Goal: Transaction & Acquisition: Purchase product/service

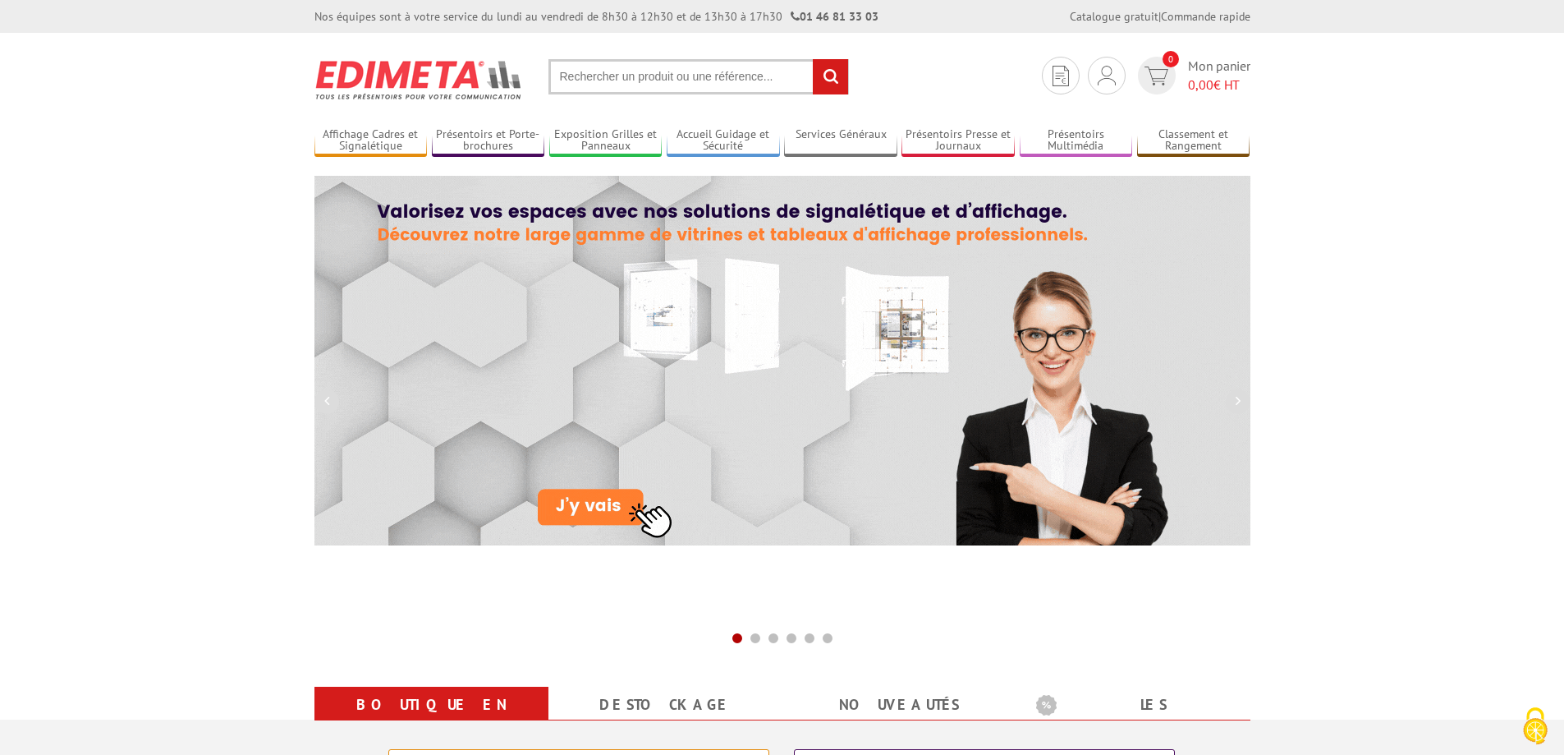
click at [645, 75] on input "text" at bounding box center [699, 76] width 301 height 35
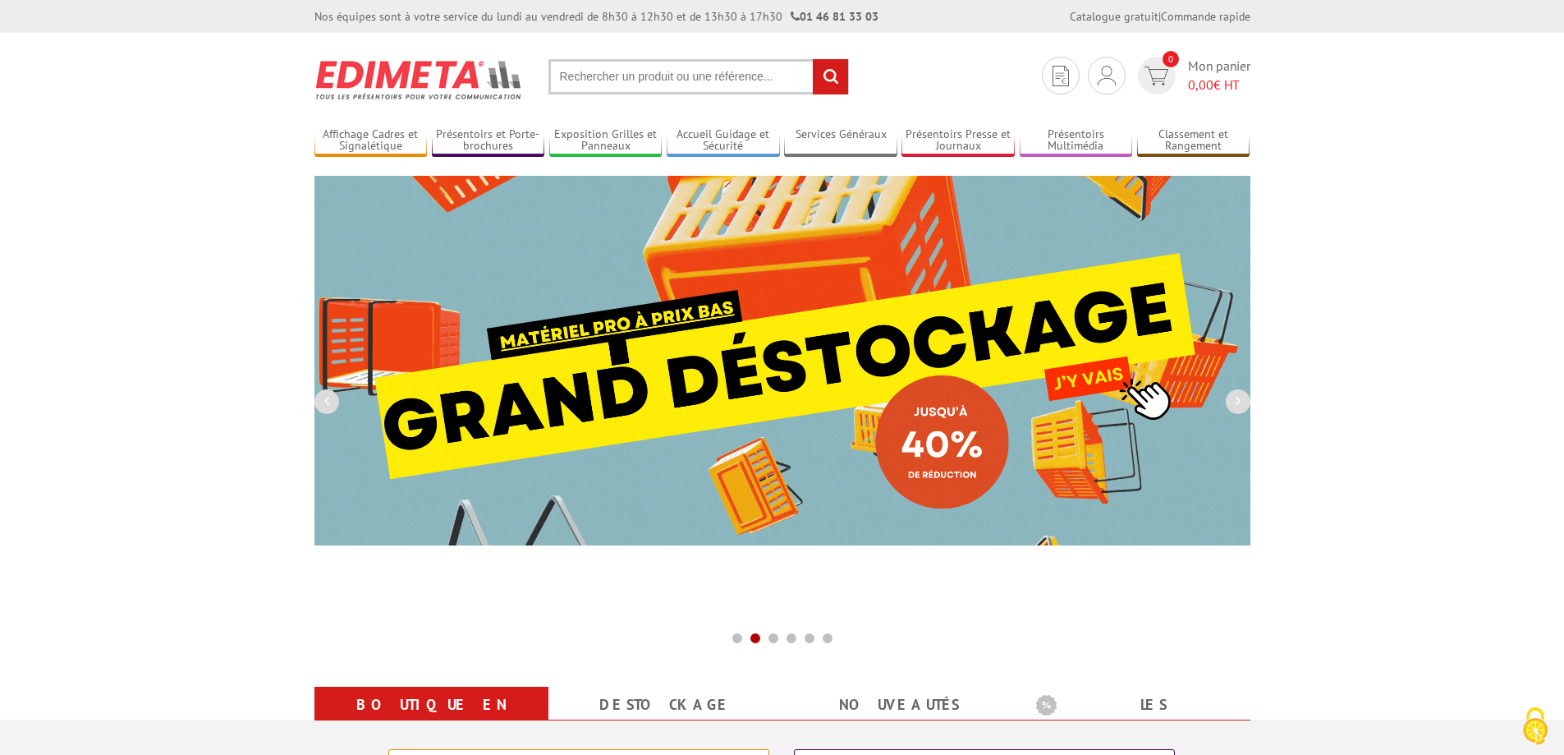
click at [570, 80] on input "text" at bounding box center [699, 76] width 301 height 35
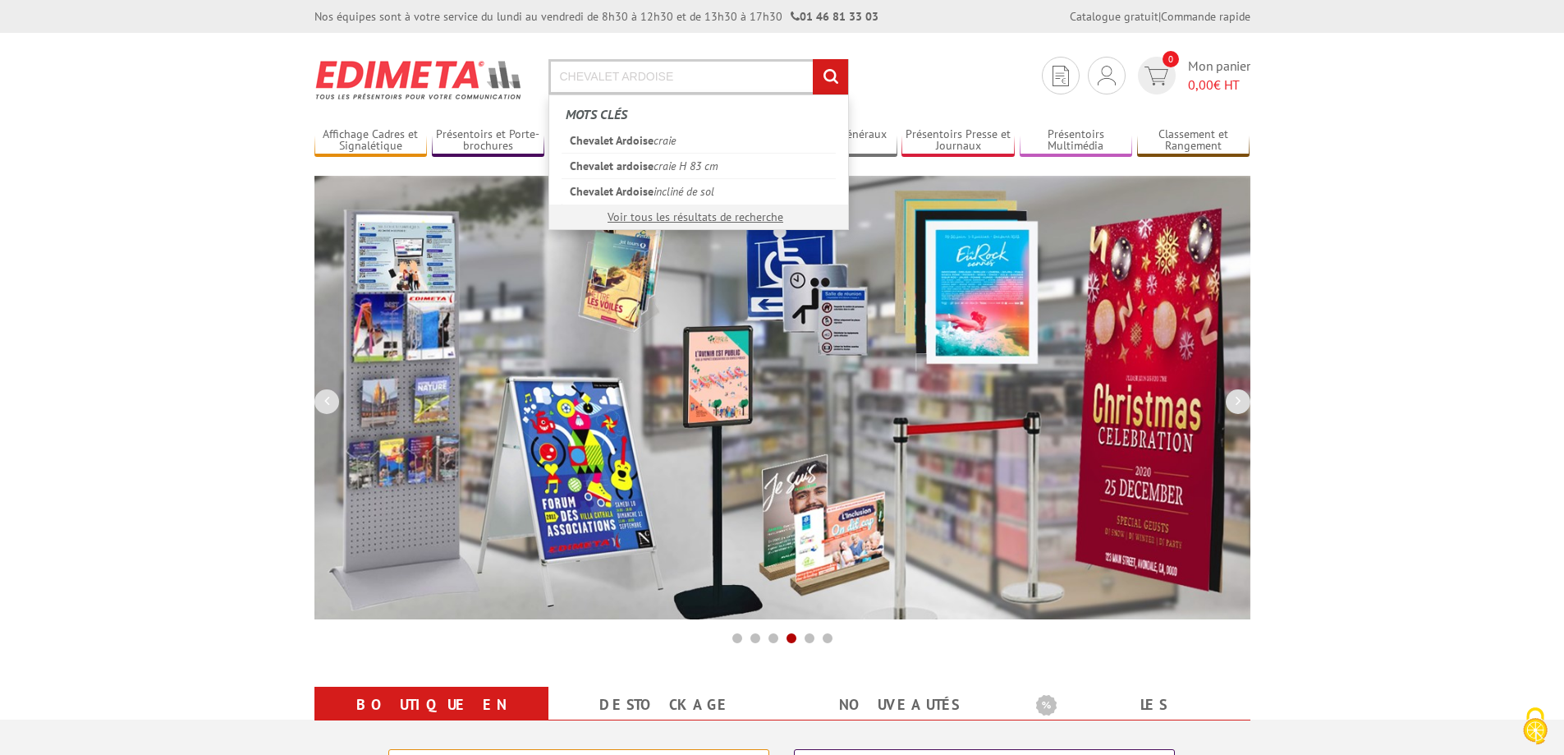
type input "CHEVALET ARDOISE"
click at [813, 59] on input "rechercher" at bounding box center [830, 76] width 35 height 35
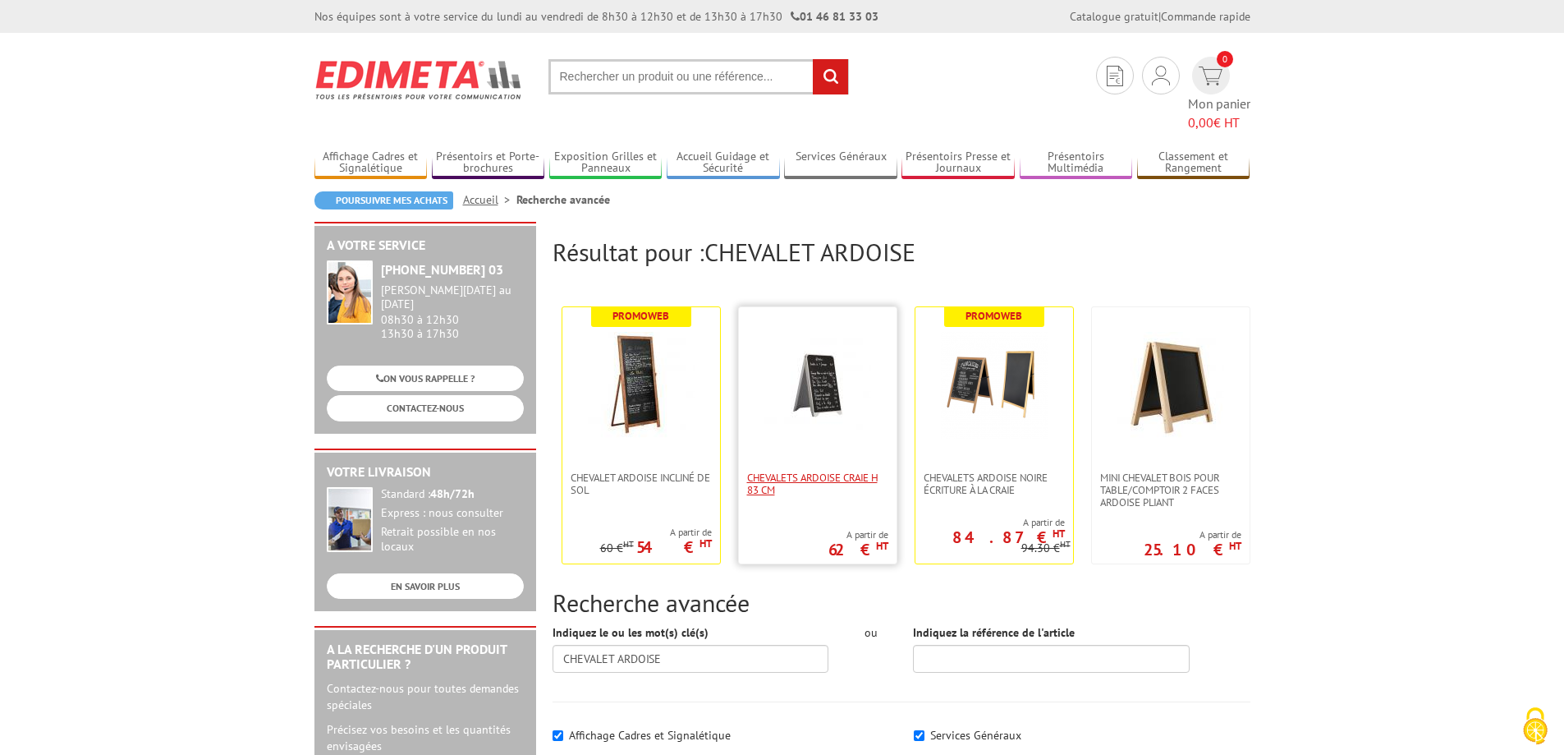
click at [825, 471] on span "Chevalets ardoise craie H 83 cm" at bounding box center [817, 483] width 141 height 25
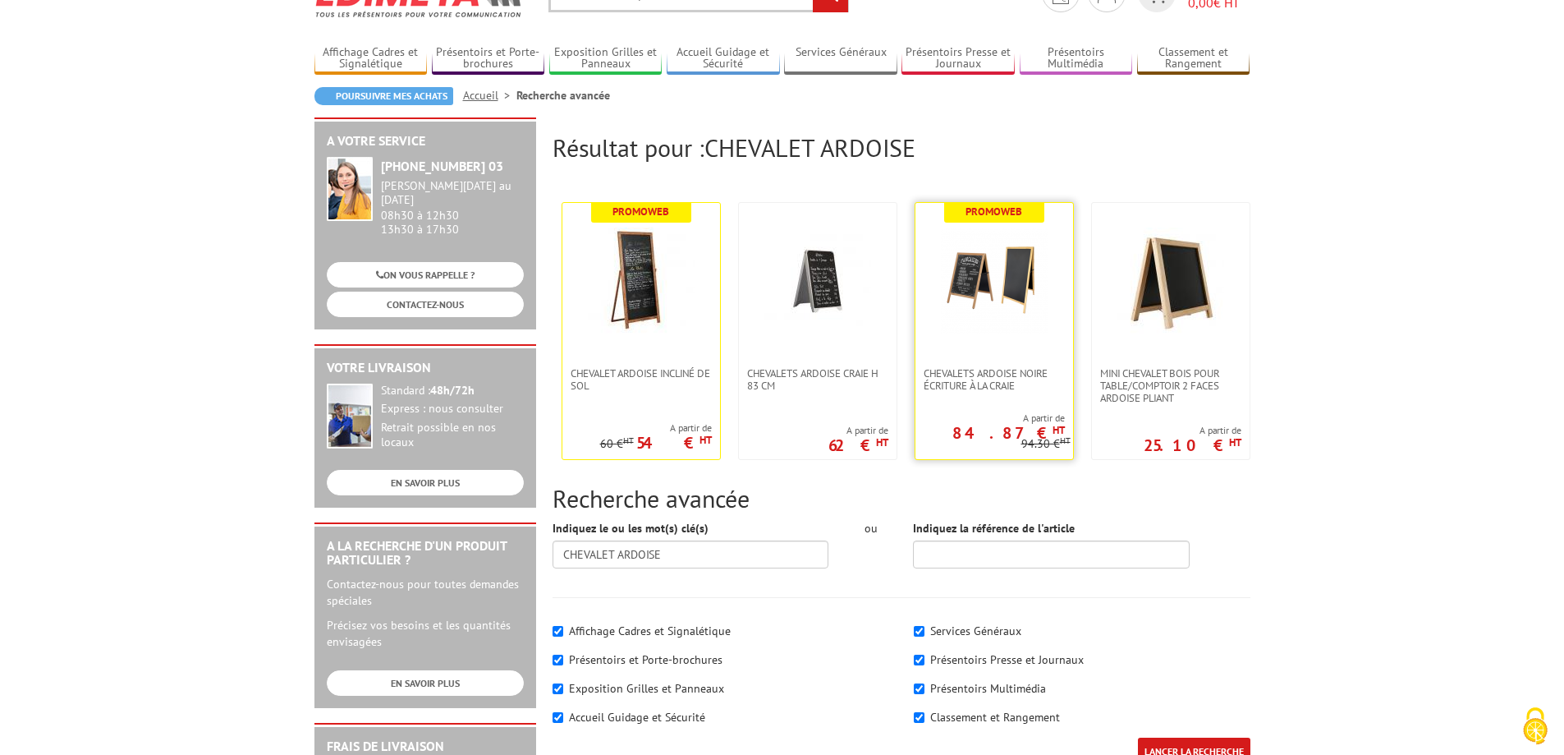
click at [990, 337] on link at bounding box center [995, 285] width 158 height 164
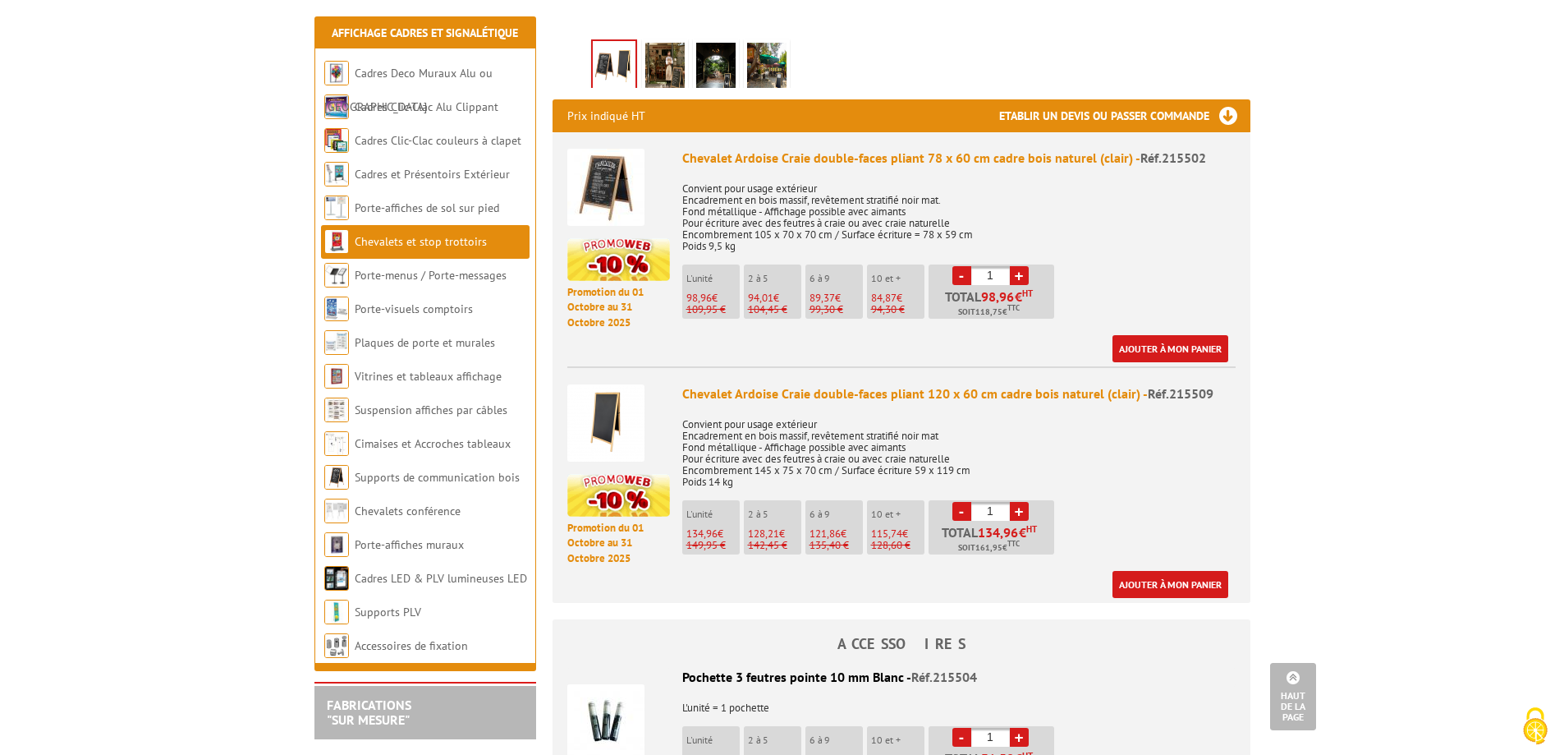
scroll to position [575, 0]
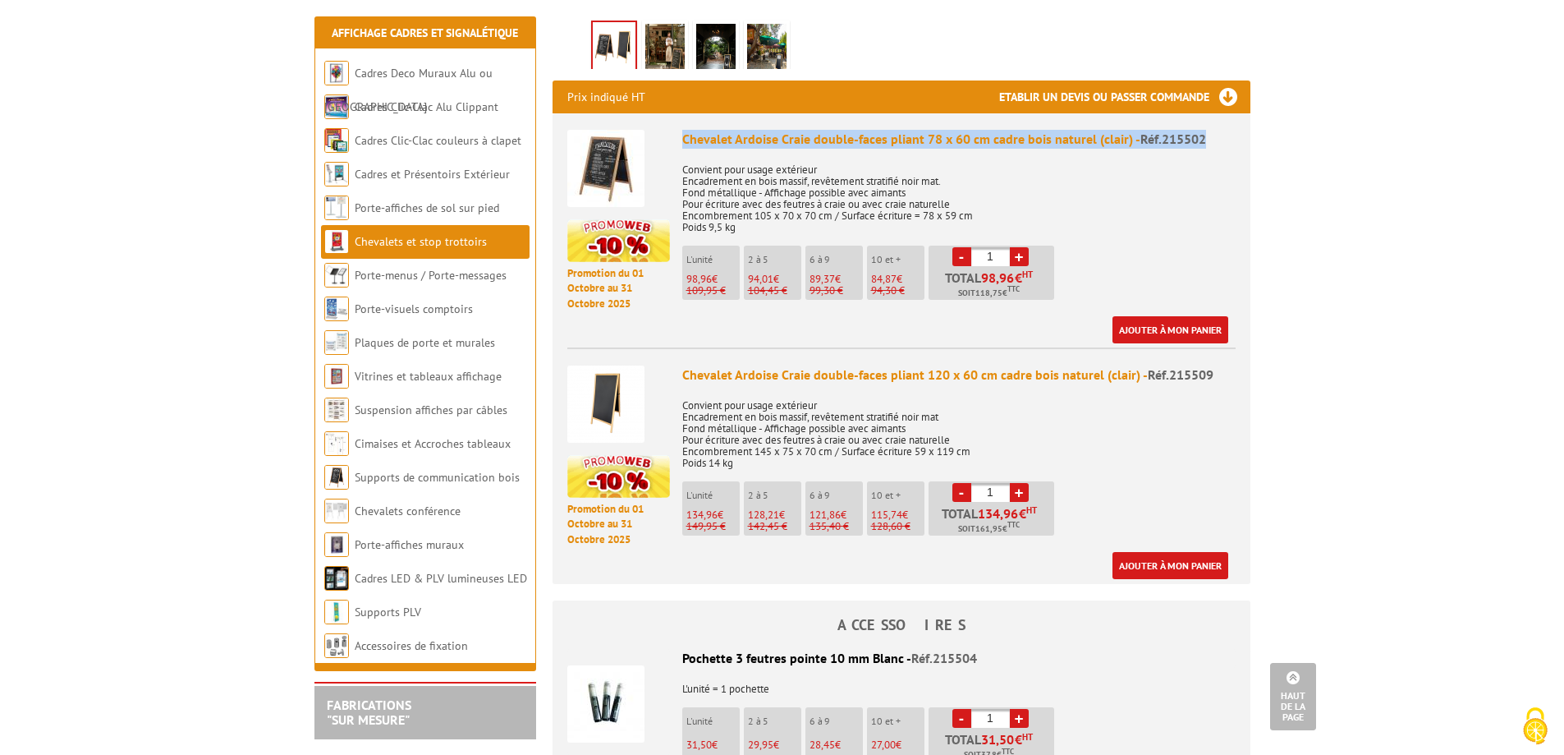
drag, startPoint x: 683, startPoint y: 138, endPoint x: 1211, endPoint y: 145, distance: 528.1
click at [1213, 145] on div "Chevalet Ardoise Craie double-faces pliant 78 x 60 cm cadre bois naturel (clair…" at bounding box center [959, 139] width 554 height 19
copy div "Chevalet Ardoise Craie double-faces pliant 78 x 60 cm cadre bois naturel (clair…"
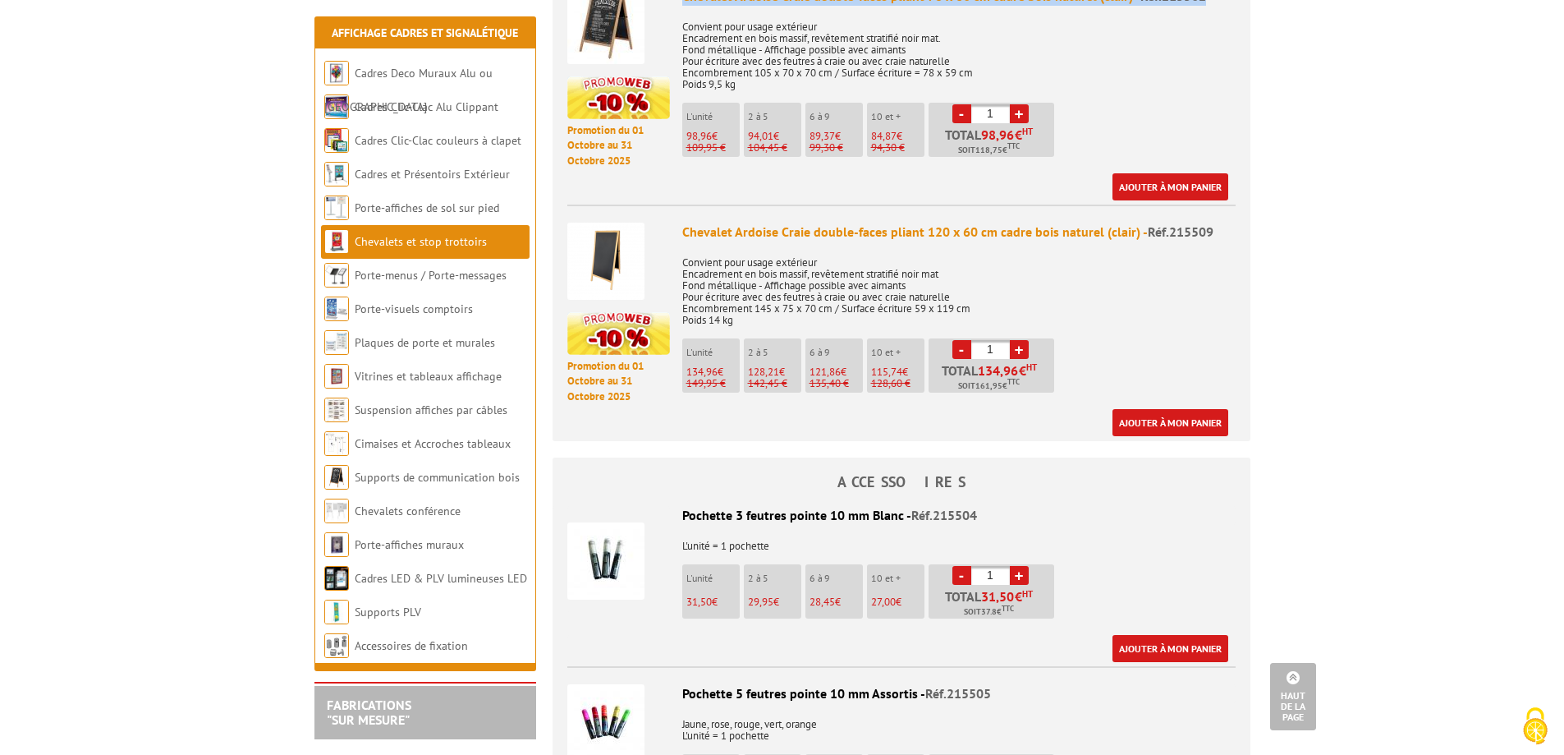
scroll to position [739, 0]
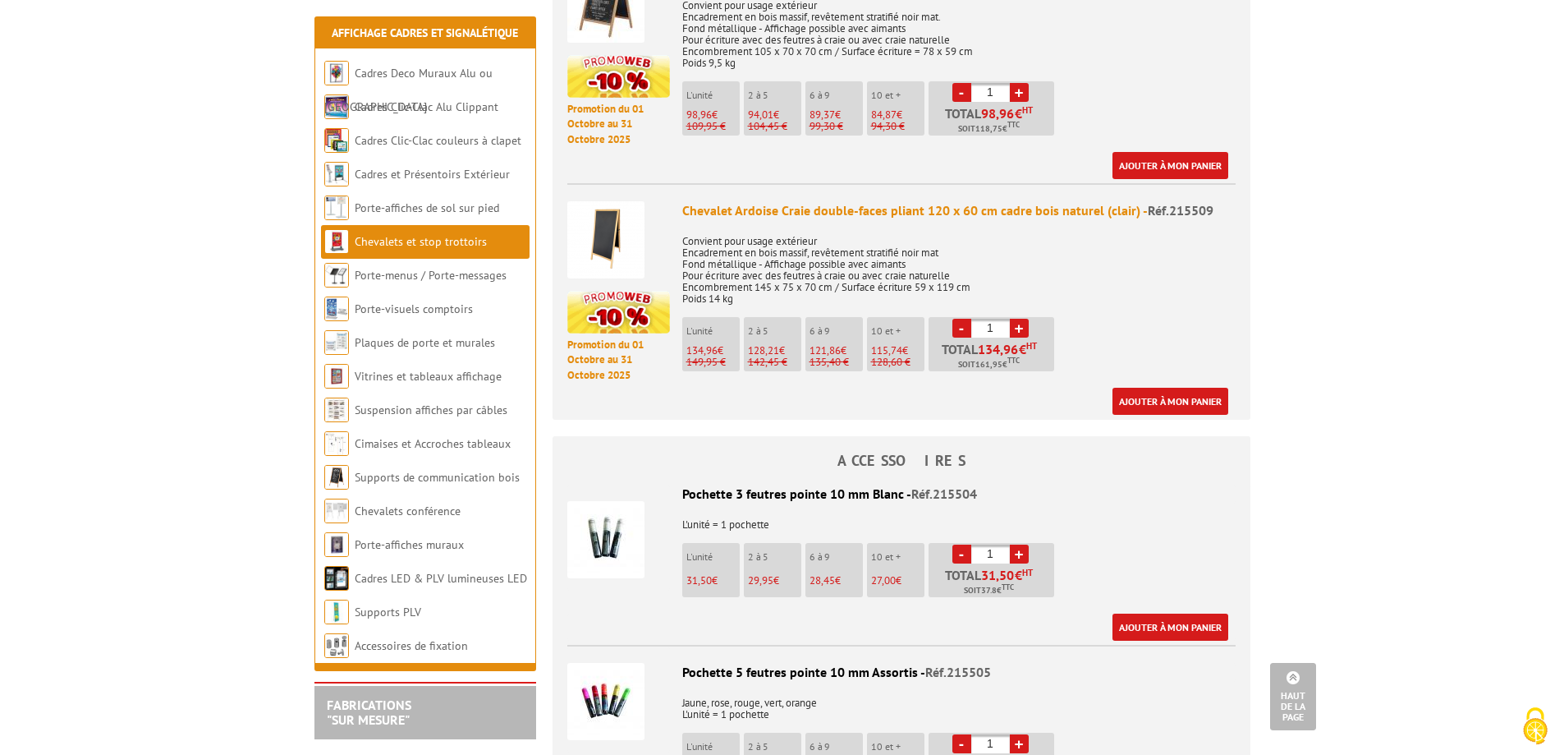
drag, startPoint x: 683, startPoint y: 493, endPoint x: 985, endPoint y: 489, distance: 301.4
click at [985, 489] on div "Pochette 3 feutres pointe 10 mm Blanc - Réf.215504" at bounding box center [901, 494] width 668 height 19
copy div "Pochette 3 feutres pointe 10 mm Blanc - Réf.215504"
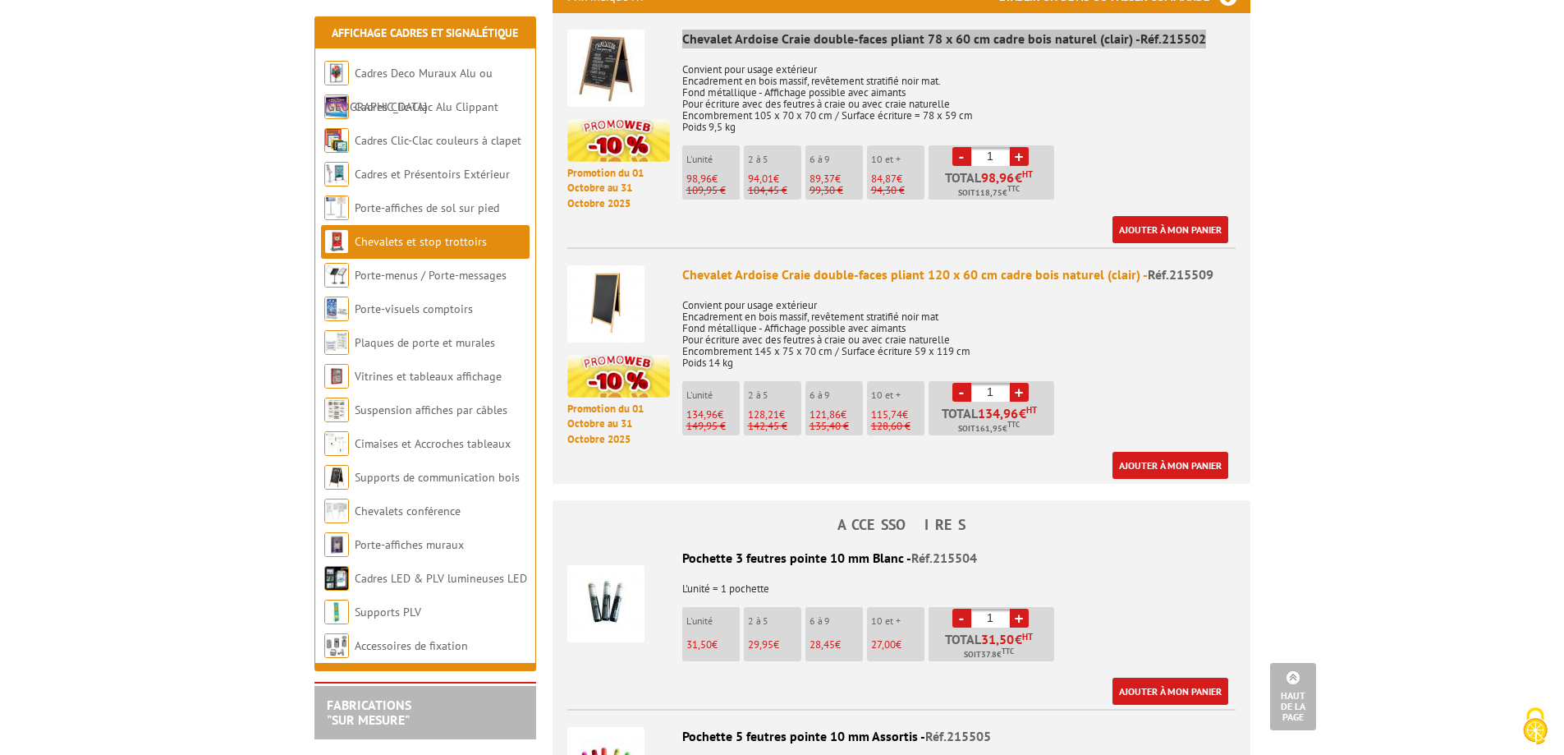
scroll to position [657, 0]
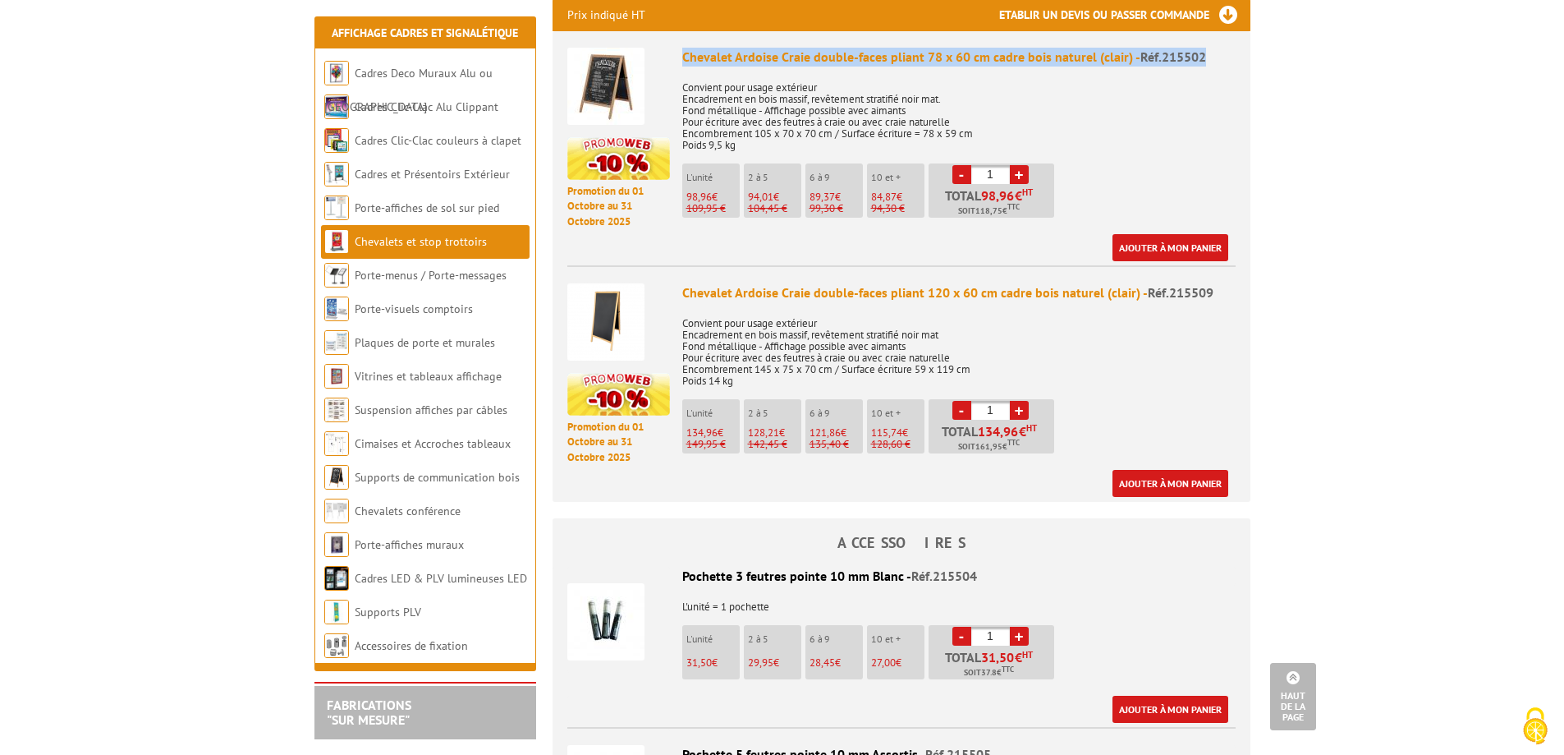
click at [618, 629] on img at bounding box center [605, 621] width 77 height 77
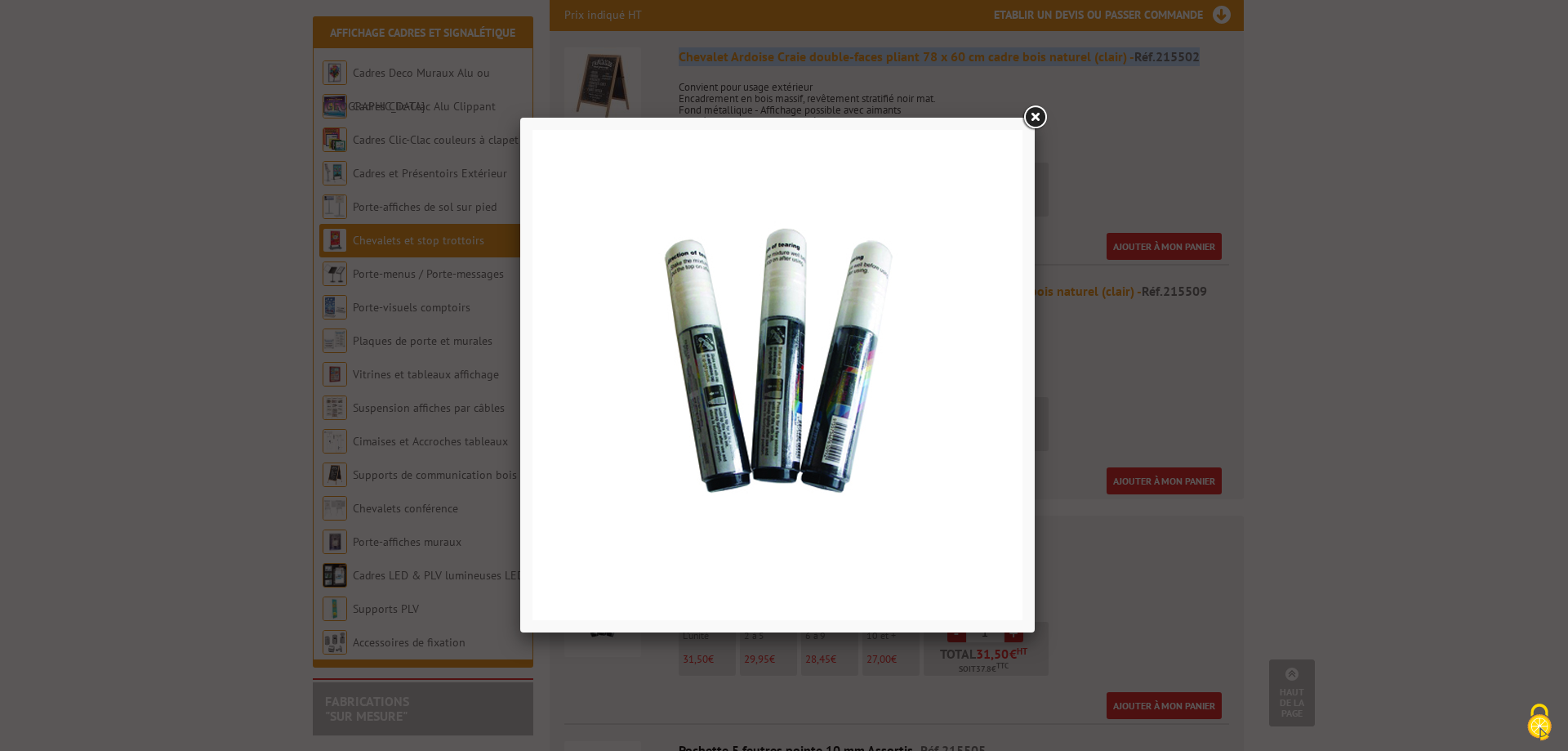
click at [1035, 116] on link at bounding box center [1035, 117] width 30 height 30
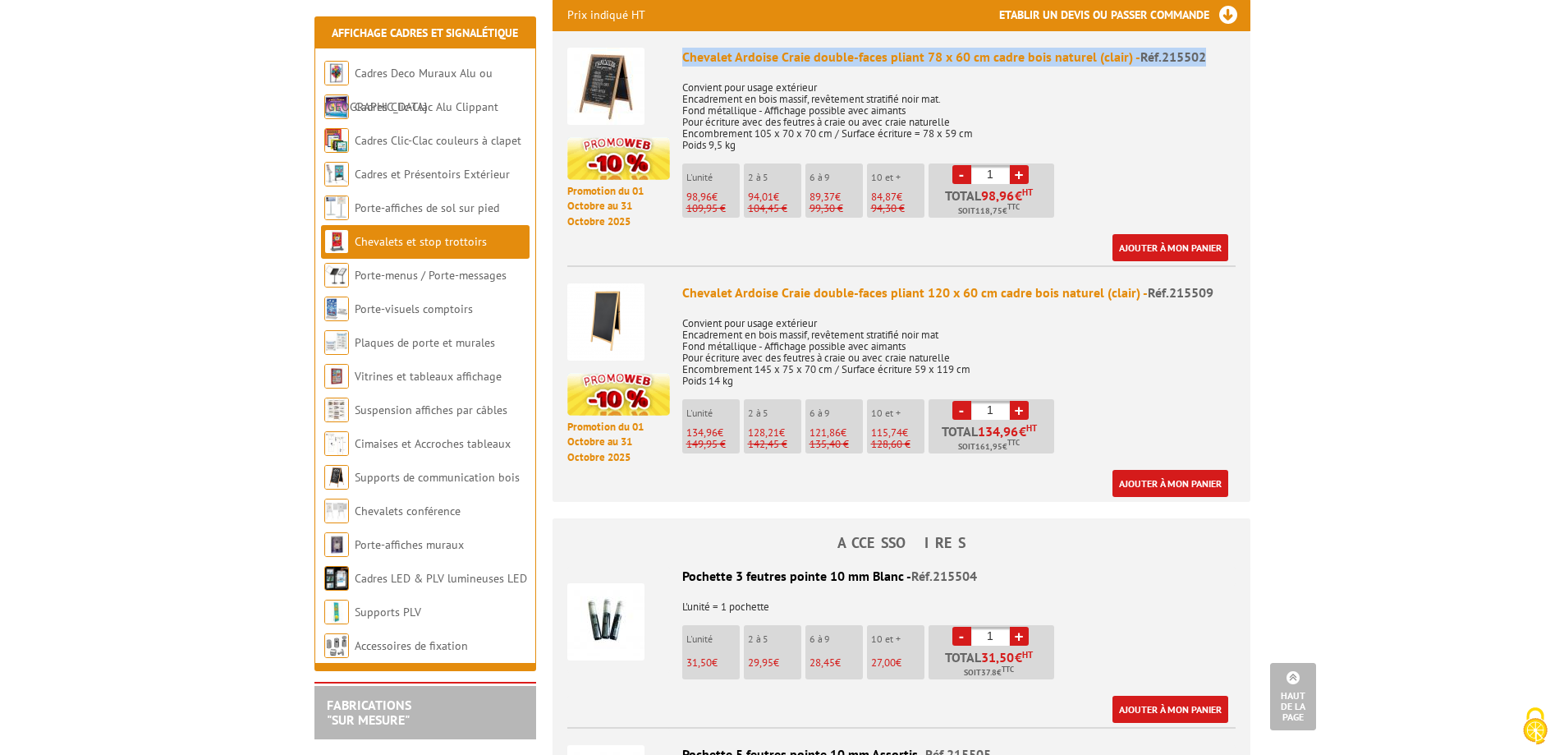
click at [1008, 574] on div "Pochette 3 feutres pointe 10 mm Blanc - Réf.215504" at bounding box center [901, 576] width 668 height 19
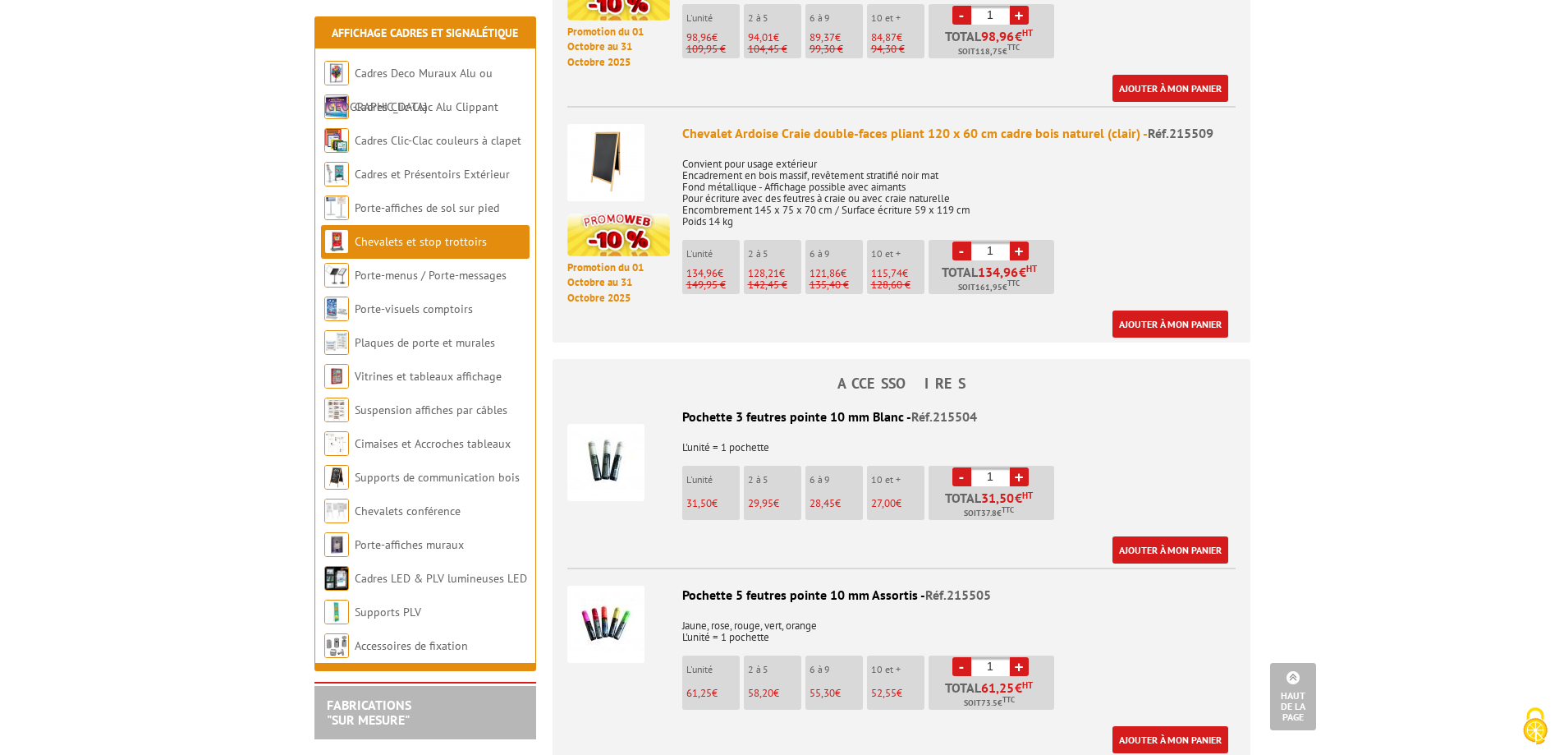
scroll to position [821, 0]
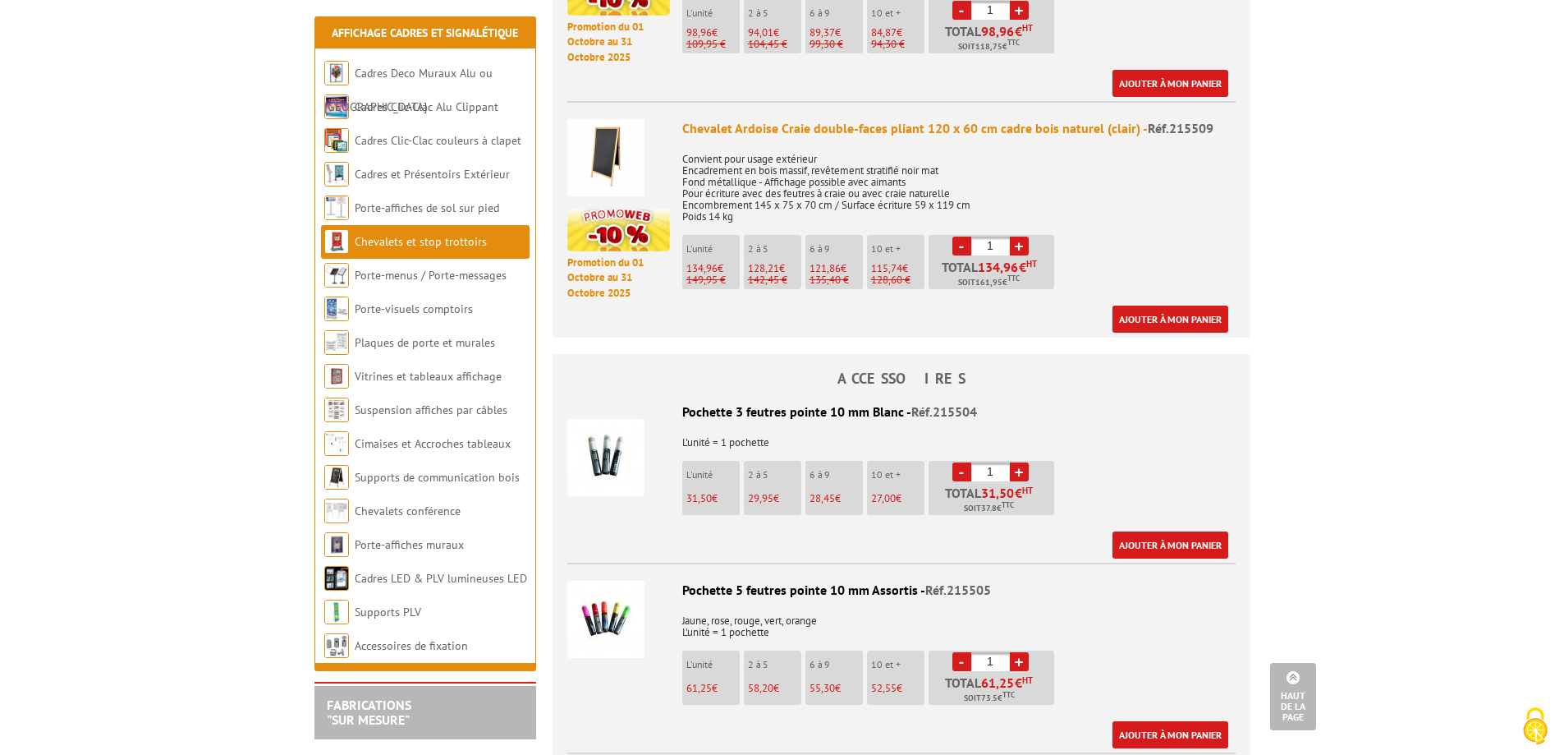
click at [903, 430] on p "L'unité = 1 pochette" at bounding box center [901, 436] width 668 height 23
click at [852, 427] on p "L'unité = 1 pochette" at bounding box center [901, 436] width 668 height 23
click at [620, 455] on img at bounding box center [605, 457] width 77 height 77
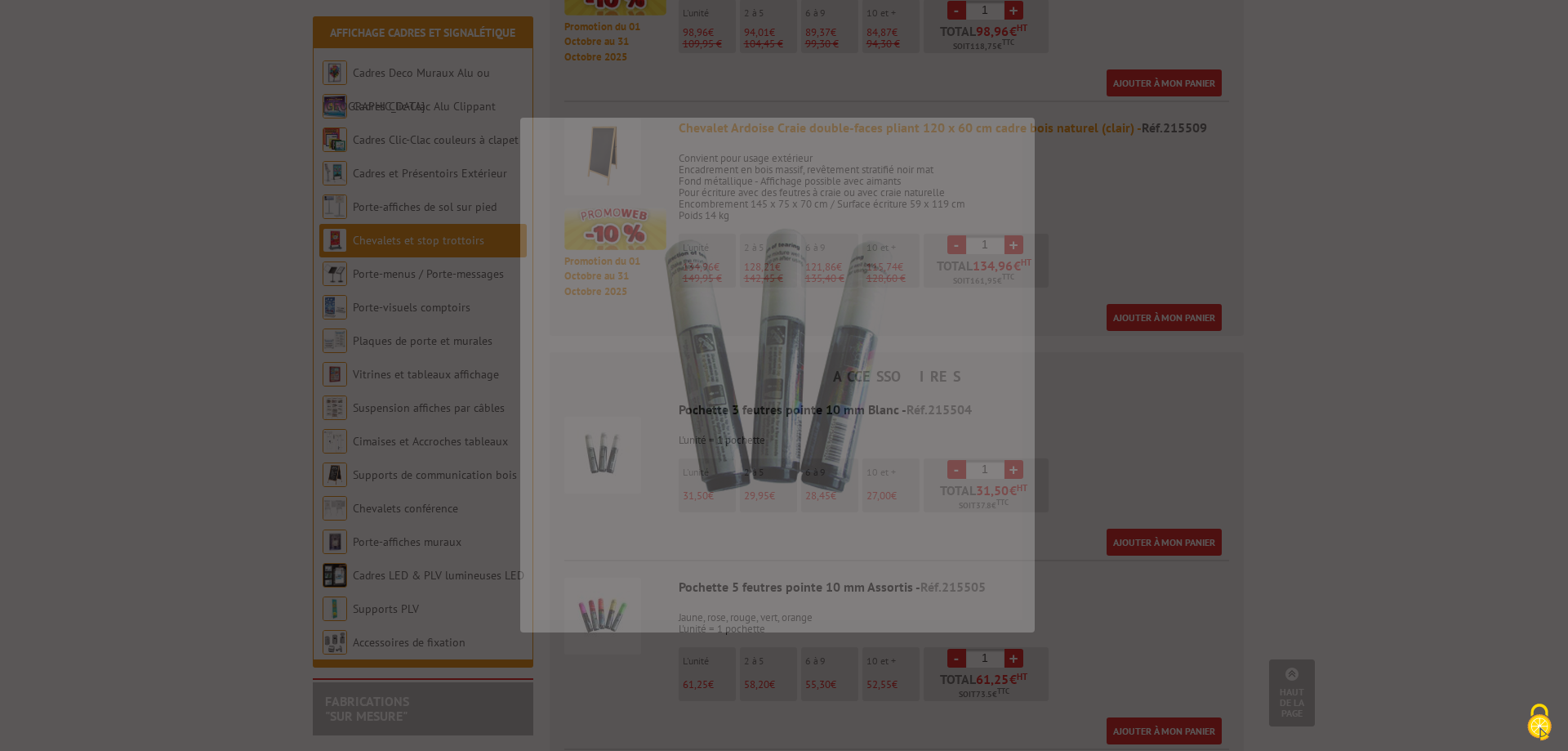
click at [617, 452] on img at bounding box center [777, 375] width 490 height 490
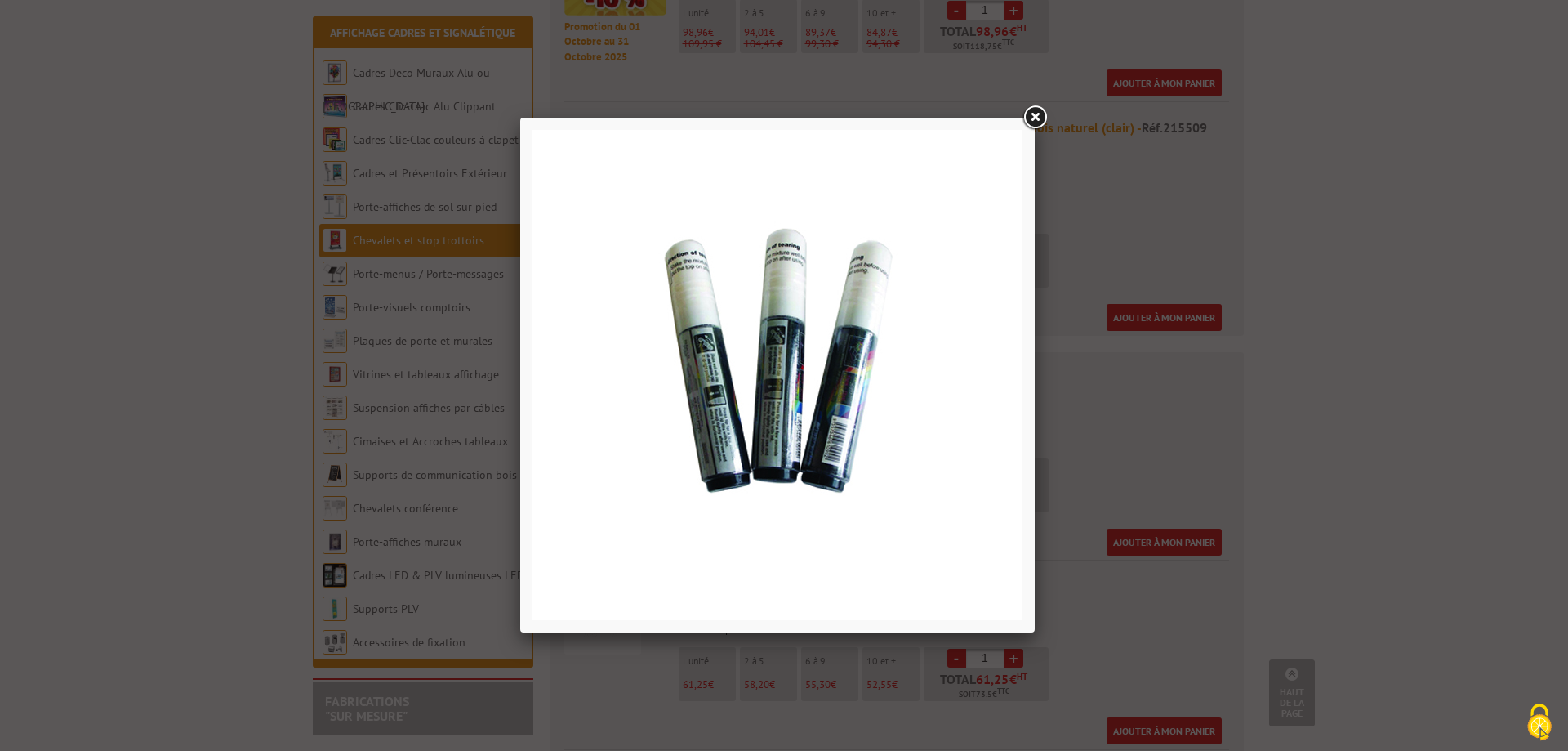
click at [1037, 116] on link at bounding box center [1035, 117] width 30 height 30
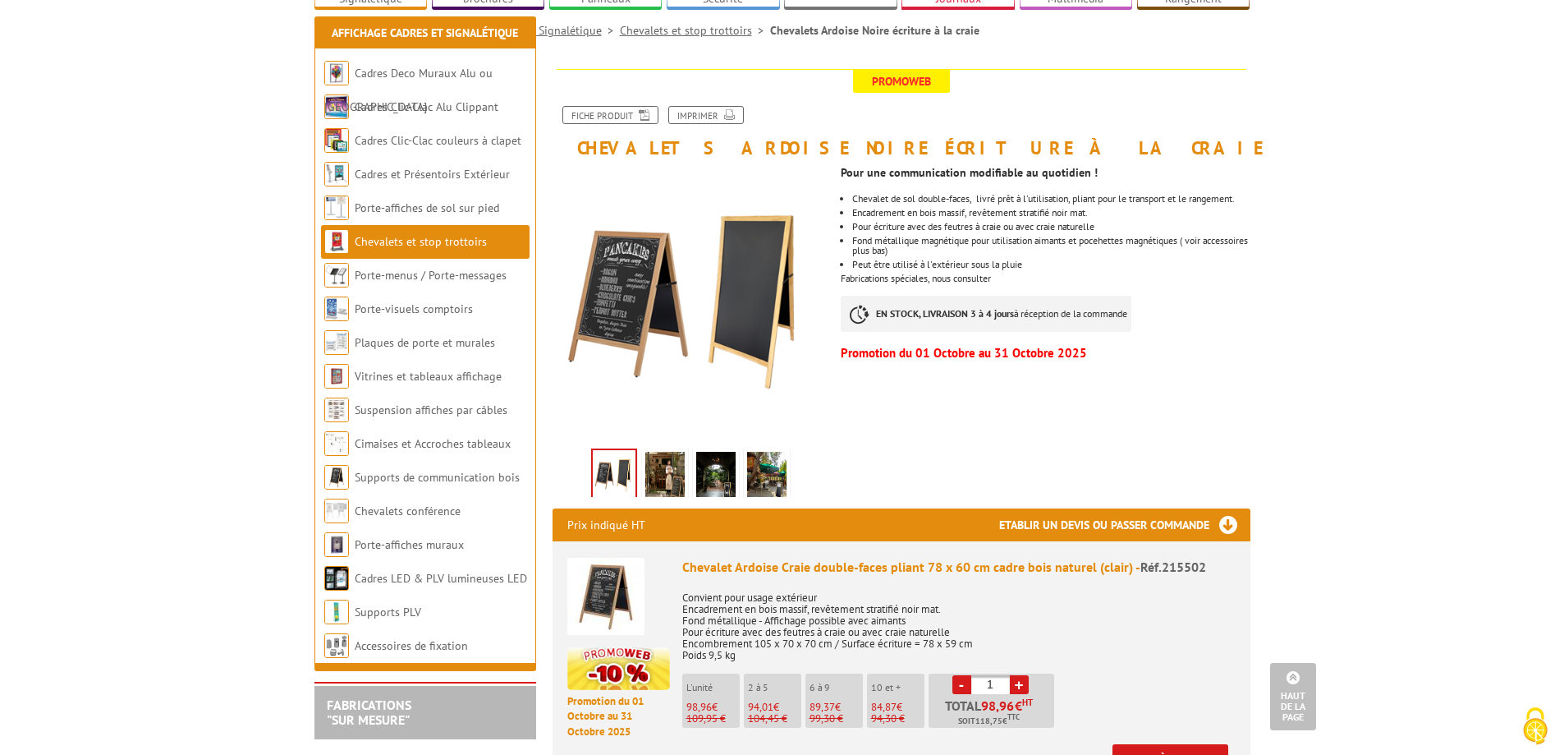
scroll to position [0, 0]
